Goal: Task Accomplishment & Management: Manage account settings

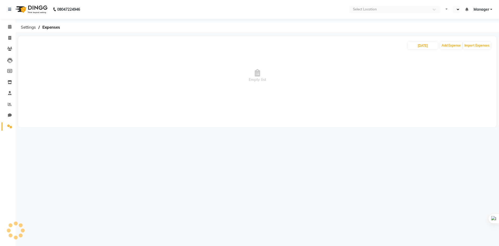
select select "en"
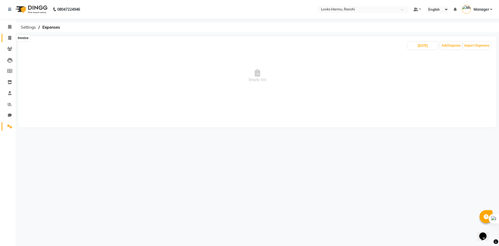
click at [11, 40] on icon at bounding box center [9, 38] width 3 height 4
select select "service"
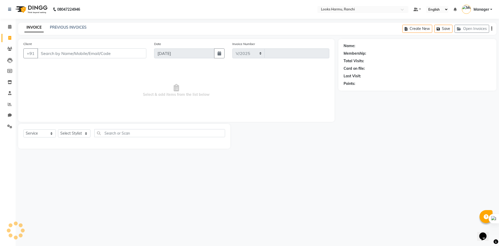
select select "6247"
type input "1141"
select select "V"
select select "47538"
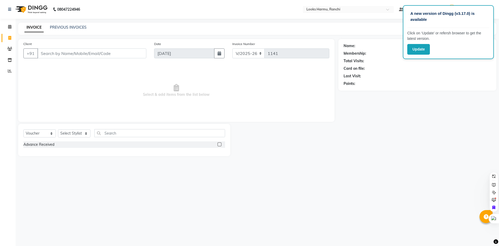
select select "6247"
select select "V"
click at [307, 79] on span "Select & add items from the list below" at bounding box center [176, 90] width 306 height 52
click at [380, 139] on div "Name: Membership: Total Visits: Card on file: Last Visit: Points:" at bounding box center [419, 97] width 162 height 117
click at [6, 69] on span at bounding box center [9, 71] width 9 height 6
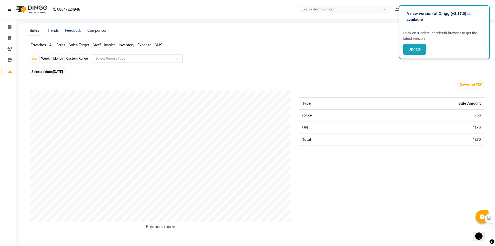
click at [115, 58] on input "text" at bounding box center [132, 58] width 75 height 5
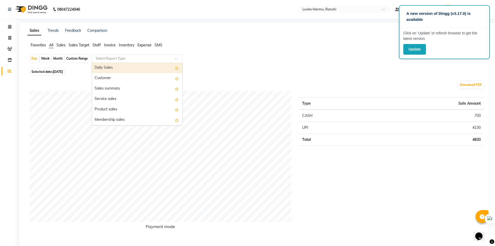
click at [137, 43] on ul "Favorites All Sales Sales Target Staff Invoice Inventory Expense SMS" at bounding box center [258, 45] width 461 height 6
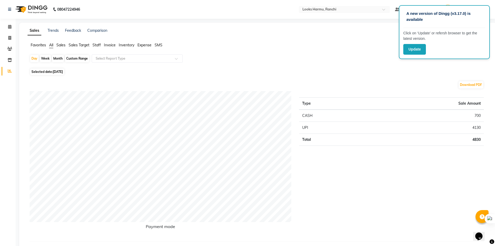
click at [146, 45] on span "Expense" at bounding box center [144, 45] width 14 height 5
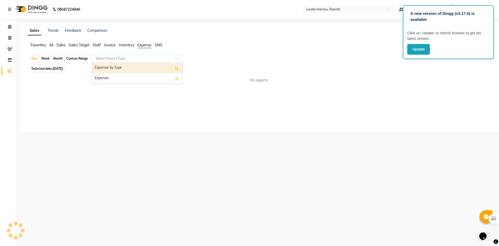
drag, startPoint x: 107, startPoint y: 56, endPoint x: 107, endPoint y: 60, distance: 4.4
click at [107, 56] on input "text" at bounding box center [132, 58] width 75 height 5
click at [87, 60] on div "Custom Range" at bounding box center [77, 58] width 24 height 7
select select "9"
select select "2025"
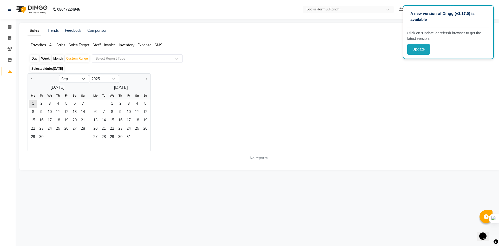
click at [35, 80] on div at bounding box center [43, 79] width 31 height 8
click at [33, 80] on button "Previous month" at bounding box center [32, 79] width 4 height 8
select select "8"
drag, startPoint x: 65, startPoint y: 102, endPoint x: 82, endPoint y: 129, distance: 32.7
click at [65, 102] on span "1" at bounding box center [66, 104] width 8 height 8
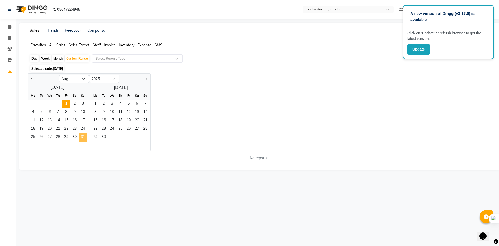
click at [83, 137] on span "31" at bounding box center [83, 137] width 8 height 8
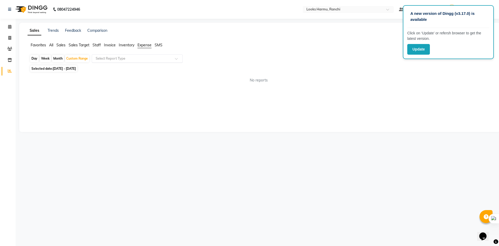
click at [159, 60] on input "text" at bounding box center [132, 58] width 75 height 5
click at [152, 83] on div "Expense" at bounding box center [137, 78] width 90 height 10
select select "full_report"
select select "csv"
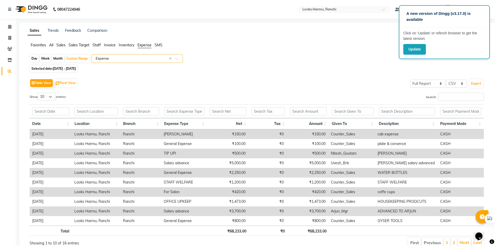
click at [68, 67] on span "01-08-2025 - 31-08-2025" at bounding box center [64, 69] width 23 height 4
select select "8"
select select "2025"
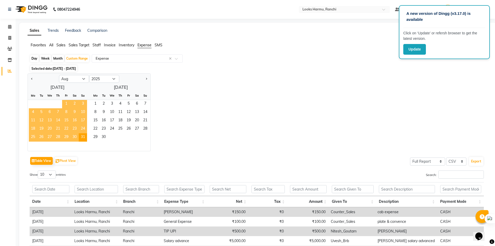
click at [66, 105] on span "1" at bounding box center [66, 104] width 8 height 8
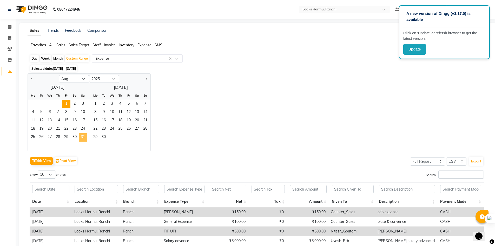
click at [80, 136] on span "31" at bounding box center [83, 137] width 8 height 8
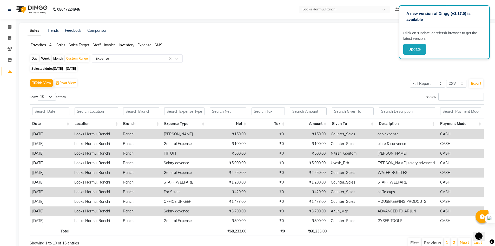
scroll to position [23, 0]
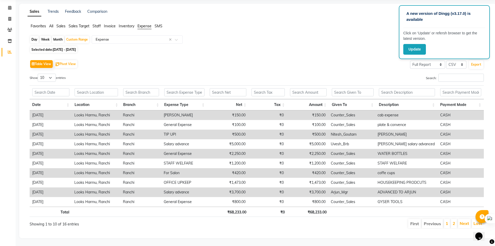
click at [456, 219] on li "2" at bounding box center [454, 223] width 6 height 9
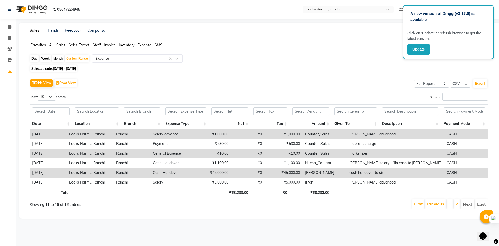
click at [314, 53] on app-reports "Favorites All Sales Sales Target Staff Invoice Inventory Expense SMS Day Week M…" at bounding box center [259, 127] width 471 height 171
click at [454, 205] on li "2" at bounding box center [457, 203] width 6 height 9
click at [451, 205] on li "1" at bounding box center [450, 203] width 6 height 9
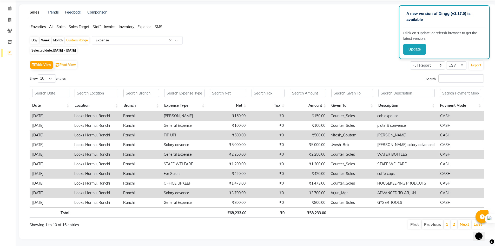
scroll to position [23, 0]
click at [404, 54] on button "Update" at bounding box center [414, 49] width 23 height 11
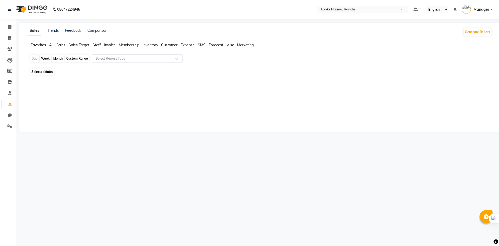
select select "en"
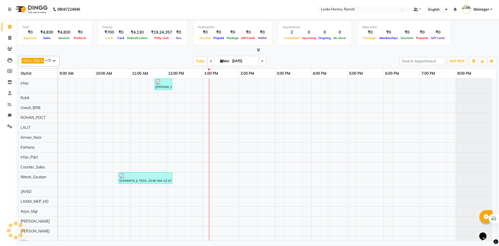
click at [339, 140] on div "[PERSON_NAME], TK02, 11:40 AM-12:10 PM, [PERSON_NAME] Trimming (₹500) SUSHMITA …" at bounding box center [277, 161] width 438 height 167
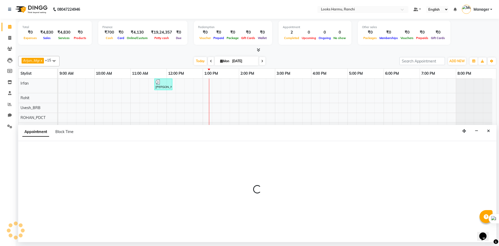
select select "47152"
select select "tentative"
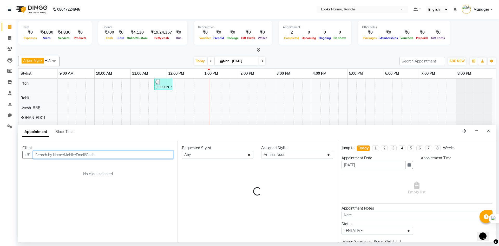
select select "1005"
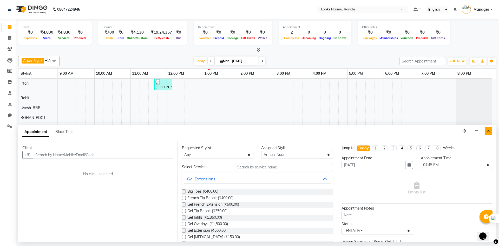
click at [491, 132] on button "Close" at bounding box center [489, 131] width 8 height 8
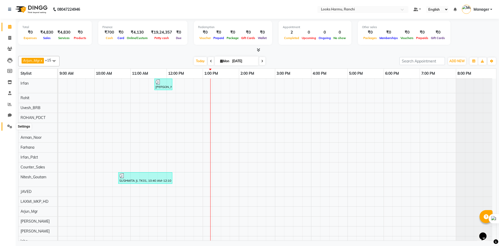
click at [9, 123] on span at bounding box center [9, 126] width 9 height 6
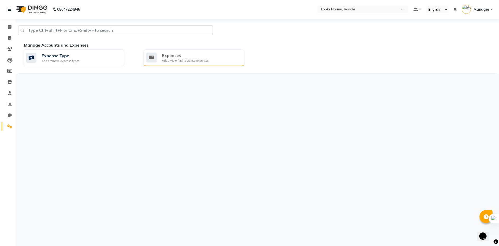
click at [180, 61] on div "Add / View / Edit / Delete expenses" at bounding box center [185, 60] width 47 height 4
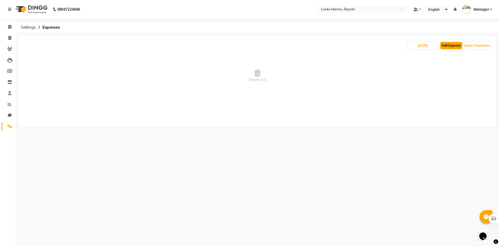
click at [451, 44] on button "Add Expense" at bounding box center [451, 45] width 22 height 7
select select "1"
select select "5241"
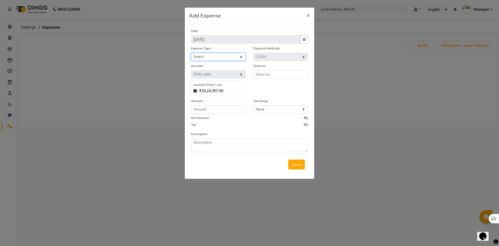
drag, startPoint x: 235, startPoint y: 54, endPoint x: 232, endPoint y: 60, distance: 6.5
click at [235, 54] on select "Select Bank Deposit Blinkit Cash Handover CLIENT Client ordered food Client Ref…" at bounding box center [218, 57] width 55 height 8
select select "24071"
click at [191, 53] on select "Select Bank Deposit Blinkit Cash Handover CLIENT Client ordered food Client Ref…" at bounding box center [218, 57] width 55 height 8
click at [266, 75] on input "text" at bounding box center [280, 74] width 55 height 8
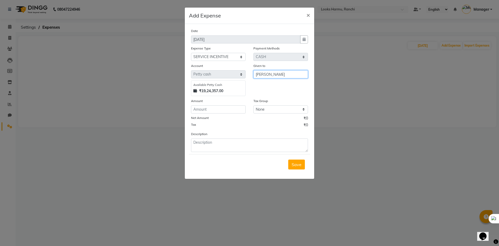
type input "[PERSON_NAME]"
type input "500"
drag, startPoint x: 239, startPoint y: 139, endPoint x: 229, endPoint y: 140, distance: 9.7
click at [229, 140] on textarea "shiva icentive amount advanced" at bounding box center [249, 145] width 117 height 14
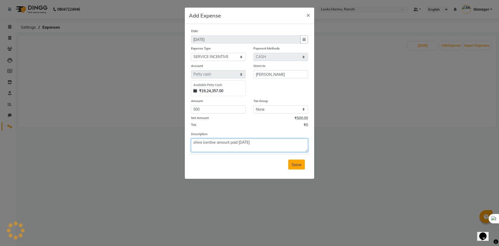
type textarea "shiva icentive amount paid [DATE]"
click at [292, 164] on button "Save" at bounding box center [296, 164] width 17 height 10
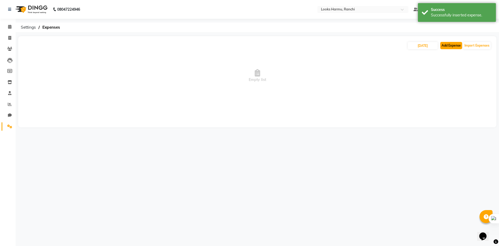
click at [448, 48] on button "Add Expense" at bounding box center [451, 45] width 22 height 7
select select "1"
select select "5241"
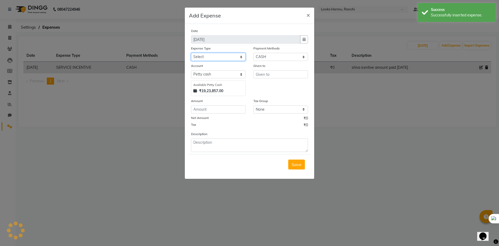
click at [221, 57] on select "Select Bank Deposit Blinkit Cash Handover CLIENT Client ordered food Client Ref…" at bounding box center [218, 57] width 55 height 8
select select "19731"
click at [191, 53] on select "Select Bank Deposit Blinkit Cash Handover CLIENT Client ordered food Client Ref…" at bounding box center [218, 57] width 55 height 8
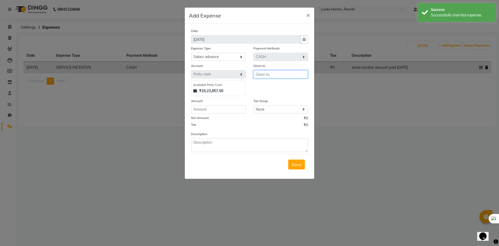
click at [273, 75] on input "text" at bounding box center [280, 74] width 55 height 8
type input "Counter_Sales"
type input "200"
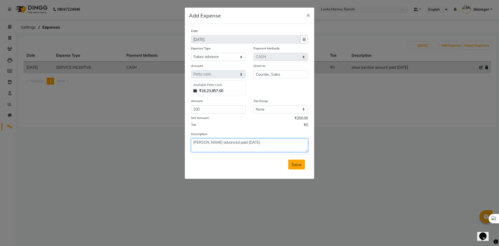
type textarea "[PERSON_NAME] advanced paid [DATE]"
click at [293, 167] on button "Save" at bounding box center [296, 164] width 17 height 10
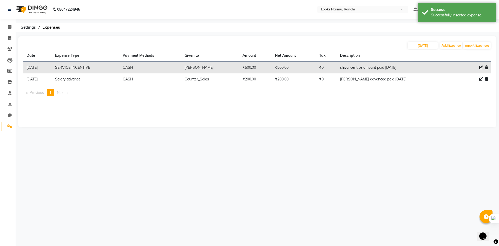
click at [0, 40] on li "Invoice" at bounding box center [8, 37] width 16 height 11
click at [7, 36] on span at bounding box center [9, 38] width 9 height 6
select select "service"
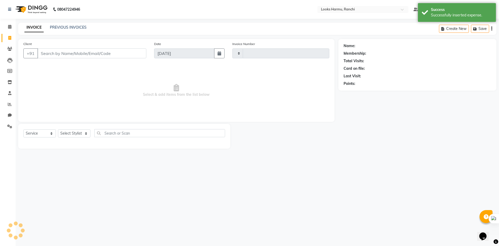
type input "1141"
select select "6247"
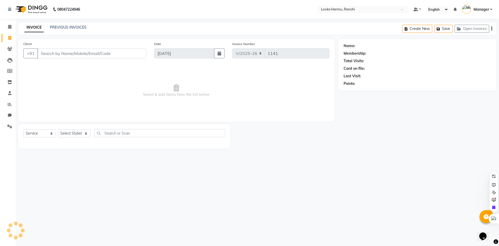
select select "V"
select select "47538"
